Goal: Transaction & Acquisition: Purchase product/service

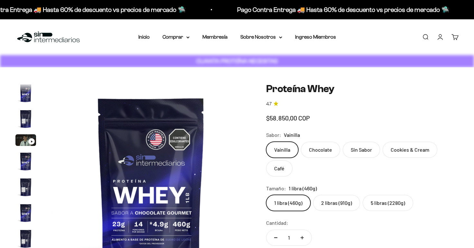
scroll to position [0, 3516]
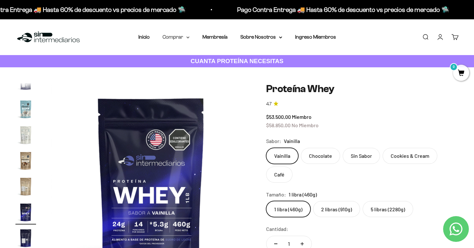
click at [182, 39] on summary "Comprar" at bounding box center [175, 37] width 27 height 8
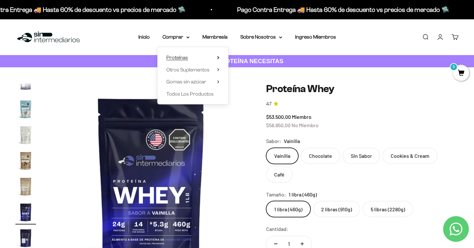
click at [218, 58] on icon at bounding box center [217, 57] width 1 height 3
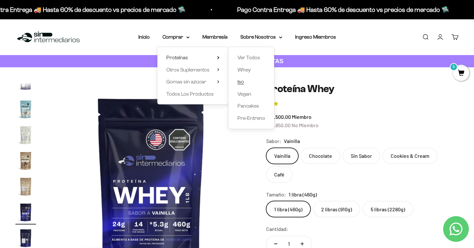
click at [247, 82] on link "Iso" at bounding box center [251, 82] width 28 height 8
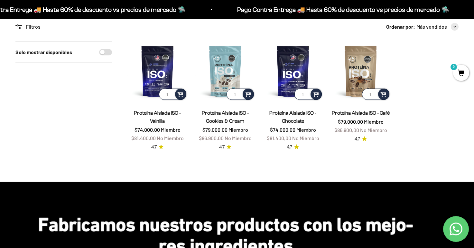
scroll to position [10, 0]
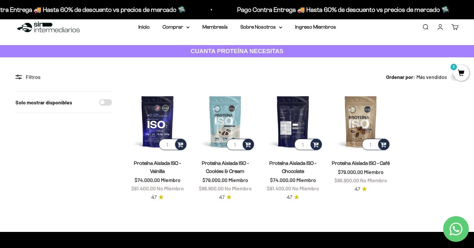
click at [289, 111] on img at bounding box center [293, 121] width 60 height 60
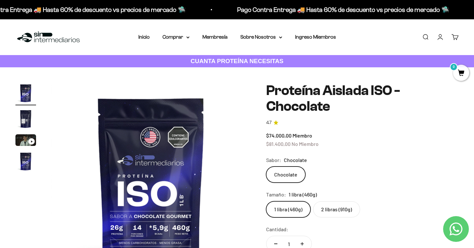
click at [334, 206] on label "2 libras (910g)" at bounding box center [336, 209] width 47 height 16
click at [266, 201] on input "2 libras (910g)" at bounding box center [266, 201] width 0 height 0
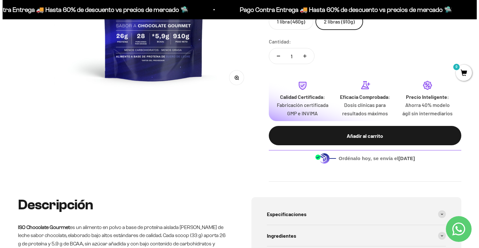
scroll to position [199, 0]
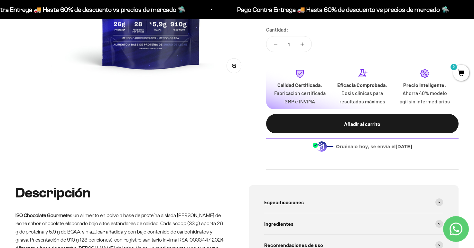
click at [316, 128] on div "Añadir al carrito" at bounding box center [362, 124] width 167 height 8
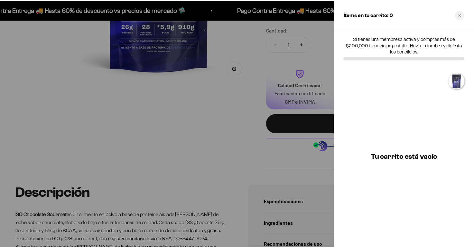
scroll to position [0, 628]
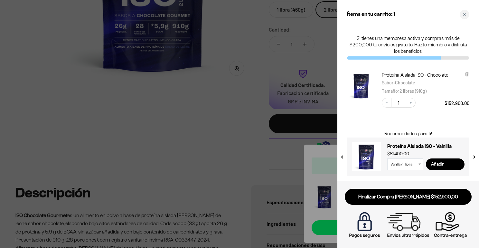
click at [199, 165] on div at bounding box center [239, 124] width 479 height 248
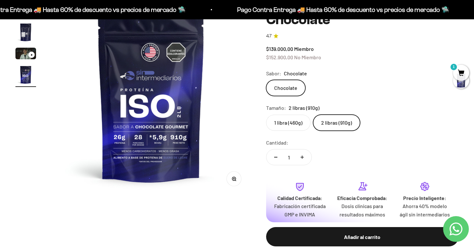
scroll to position [0, 0]
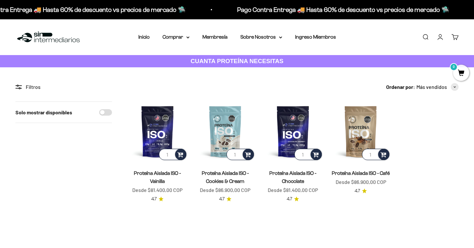
scroll to position [10, 0]
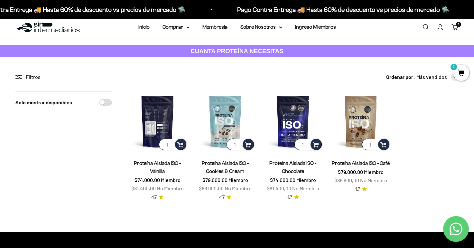
click at [165, 118] on img at bounding box center [157, 121] width 60 height 60
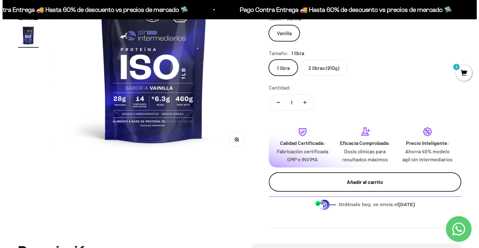
scroll to position [126, 0]
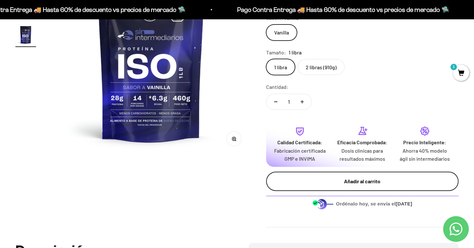
click at [344, 185] on div "Añadir al carrito" at bounding box center [362, 181] width 167 height 8
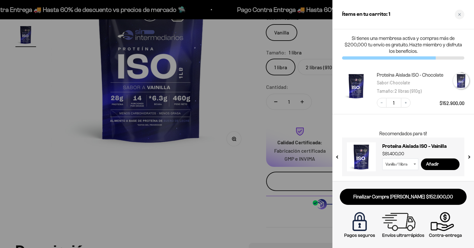
scroll to position [0, 628]
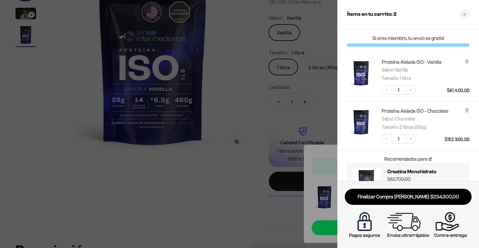
click at [197, 194] on div at bounding box center [239, 124] width 479 height 248
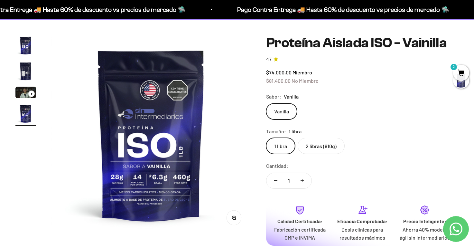
scroll to position [0, 0]
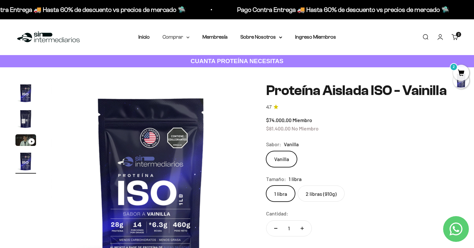
click at [185, 38] on summary "Comprar" at bounding box center [175, 37] width 27 height 8
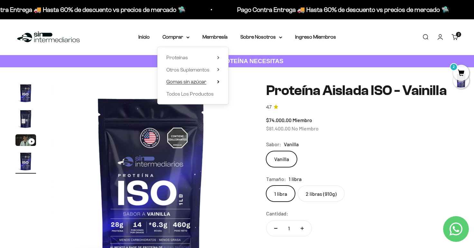
click at [199, 84] on span "Gomas sin azúcar" at bounding box center [186, 81] width 40 height 5
click at [178, 68] on span "Otros Suplementos" at bounding box center [187, 69] width 43 height 5
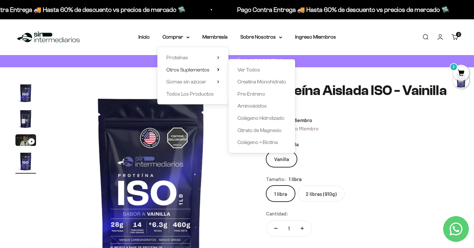
click at [379, 162] on div "Vanilla" at bounding box center [362, 159] width 192 height 16
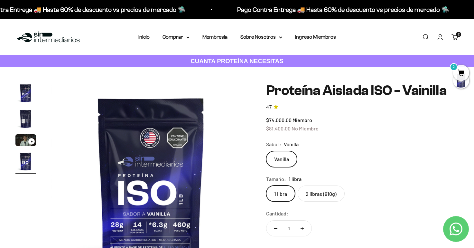
click at [463, 70] on span "2" at bounding box center [461, 73] width 16 height 16
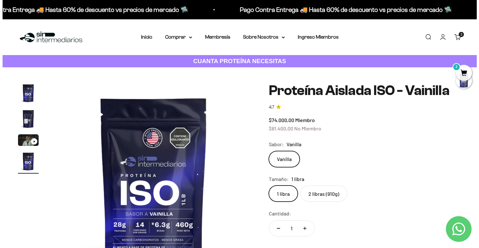
scroll to position [0, 628]
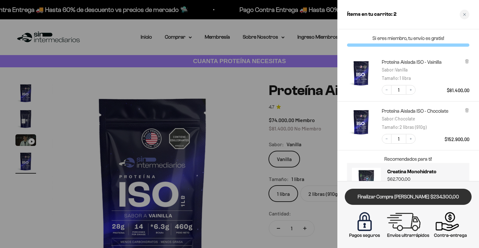
click at [442, 197] on link "Finalizar Compra [PERSON_NAME] $234.300,00" at bounding box center [408, 197] width 127 height 16
